Goal: Navigation & Orientation: Go to known website

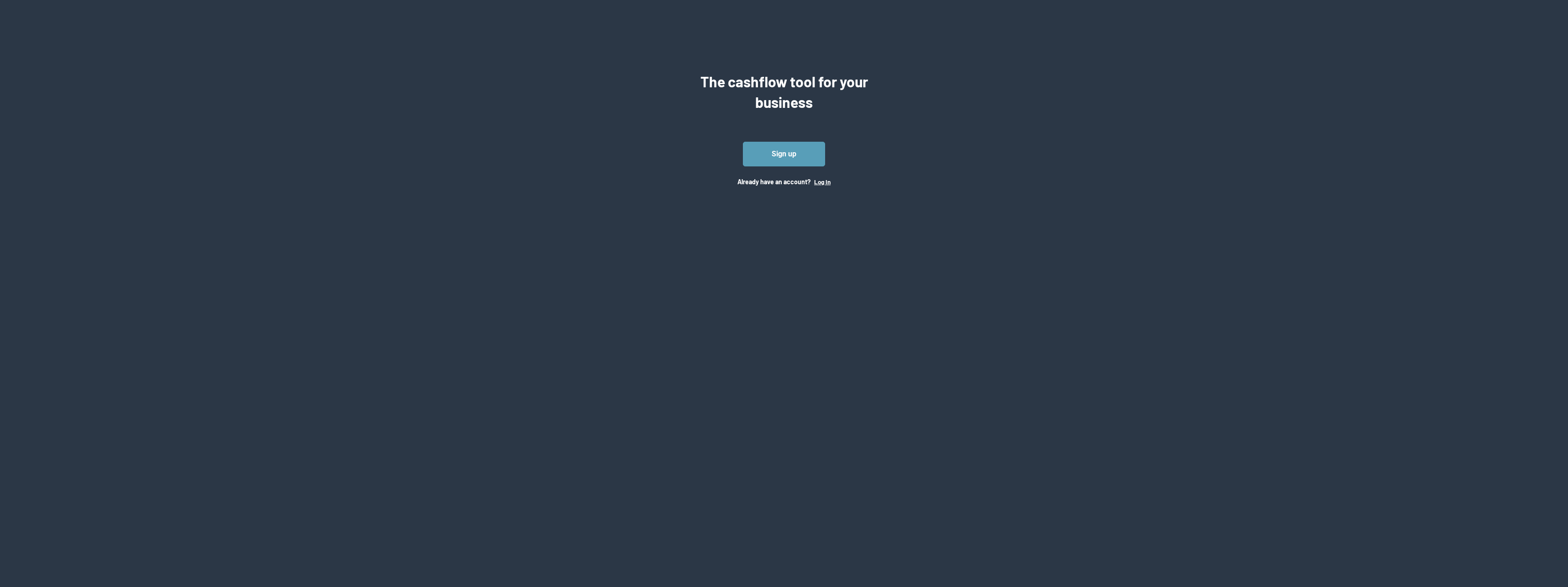
click at [829, 182] on button "Log In" at bounding box center [822, 182] width 16 height 7
